Goal: Check status

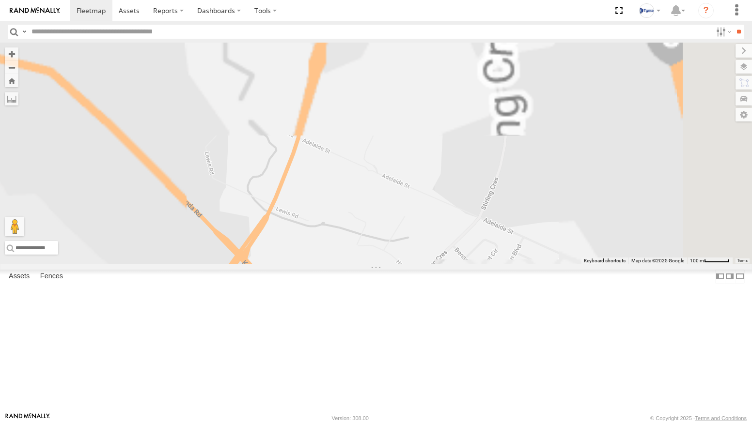
drag, startPoint x: 558, startPoint y: 86, endPoint x: 502, endPoint y: 236, distance: 159.6
click at [502, 236] on div "XKW604 1COY723" at bounding box center [376, 154] width 752 height 222
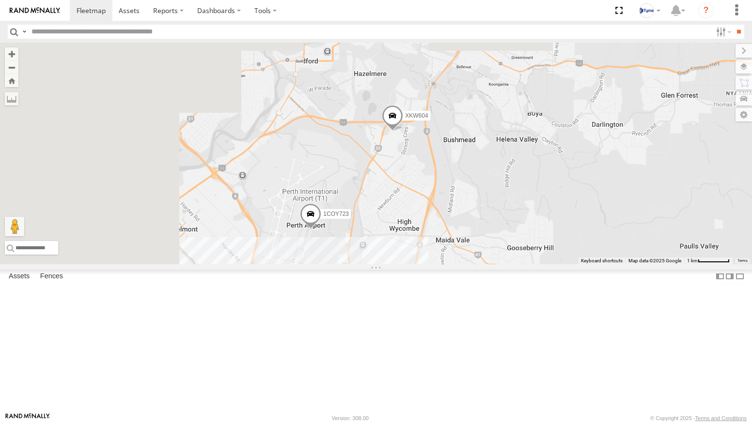
drag, startPoint x: 384, startPoint y: 392, endPoint x: 465, endPoint y: 298, distance: 124.0
click at [463, 265] on div "XKW604 1COY723" at bounding box center [376, 154] width 752 height 222
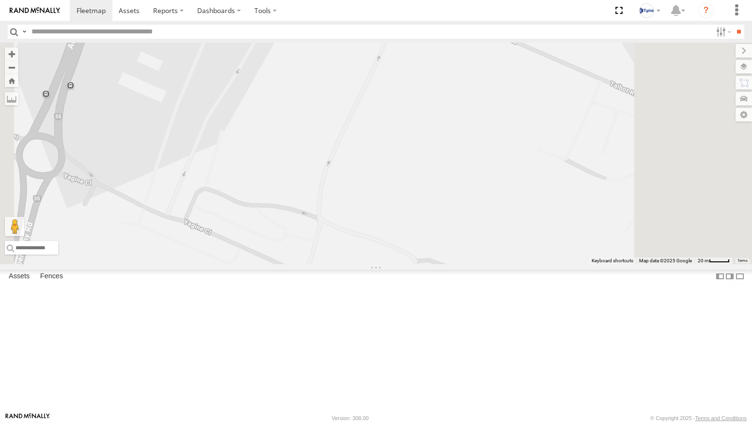
drag, startPoint x: 513, startPoint y: 133, endPoint x: 508, endPoint y: 176, distance: 42.9
click at [508, 176] on div "XKW604 1COY723" at bounding box center [376, 154] width 752 height 222
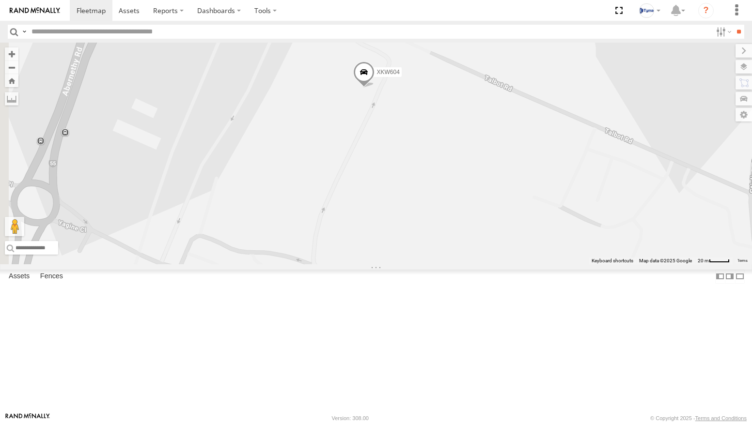
click at [32, 10] on img at bounding box center [35, 10] width 50 height 7
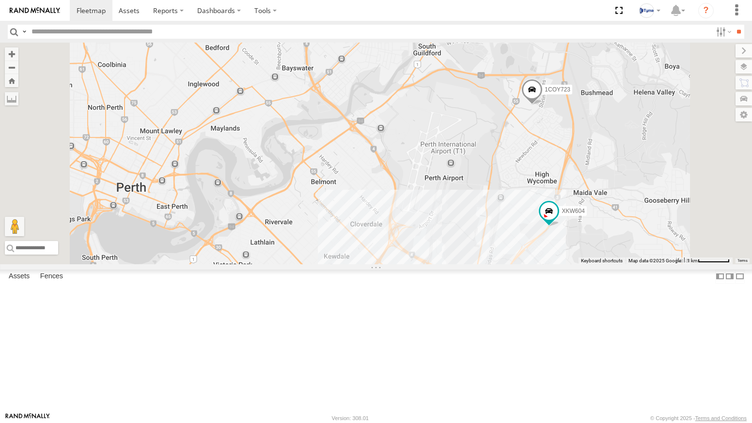
drag, startPoint x: 611, startPoint y: 355, endPoint x: 603, endPoint y: 258, distance: 96.7
click at [605, 265] on div "XKW604 1COY723 1DDB519 4" at bounding box center [376, 154] width 752 height 222
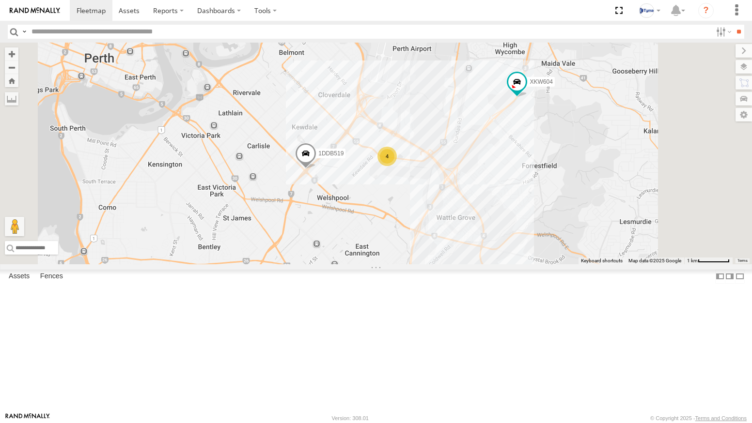
drag, startPoint x: 566, startPoint y: 187, endPoint x: 563, endPoint y: 195, distance: 8.3
click at [566, 192] on div "XKW604 1COY723 1DDB519 4" at bounding box center [376, 154] width 752 height 222
